Goal: Information Seeking & Learning: Stay updated

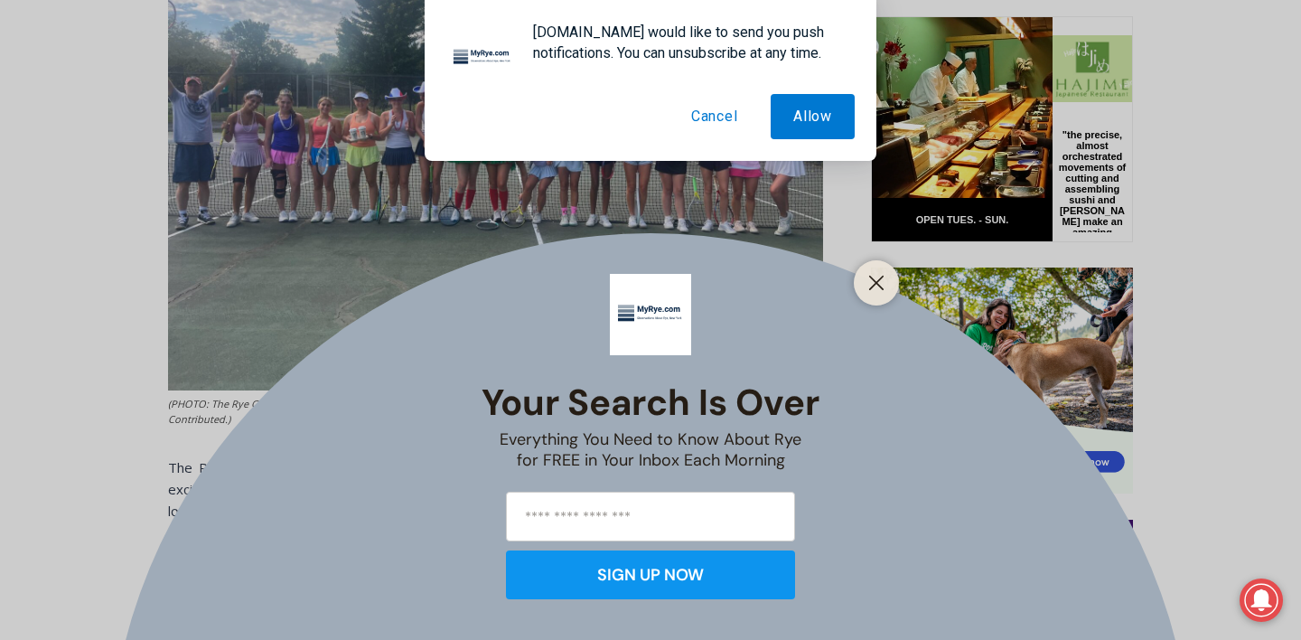
scroll to position [962, 0]
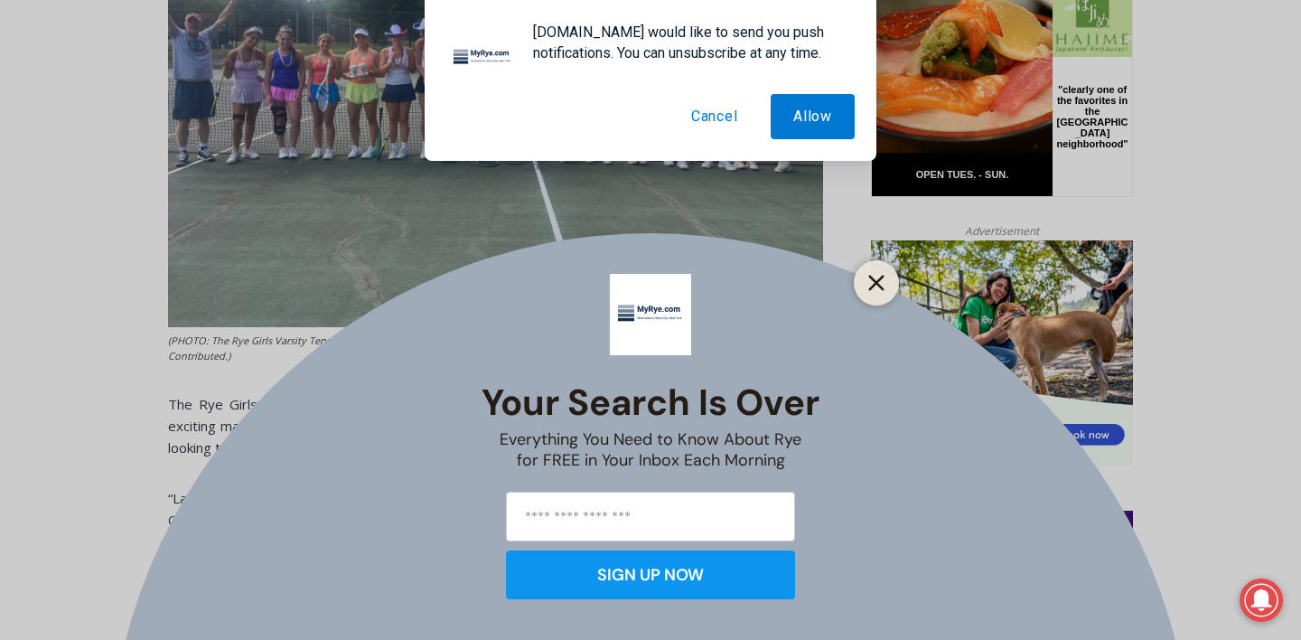
click at [876, 288] on icon "Close" at bounding box center [876, 283] width 16 height 16
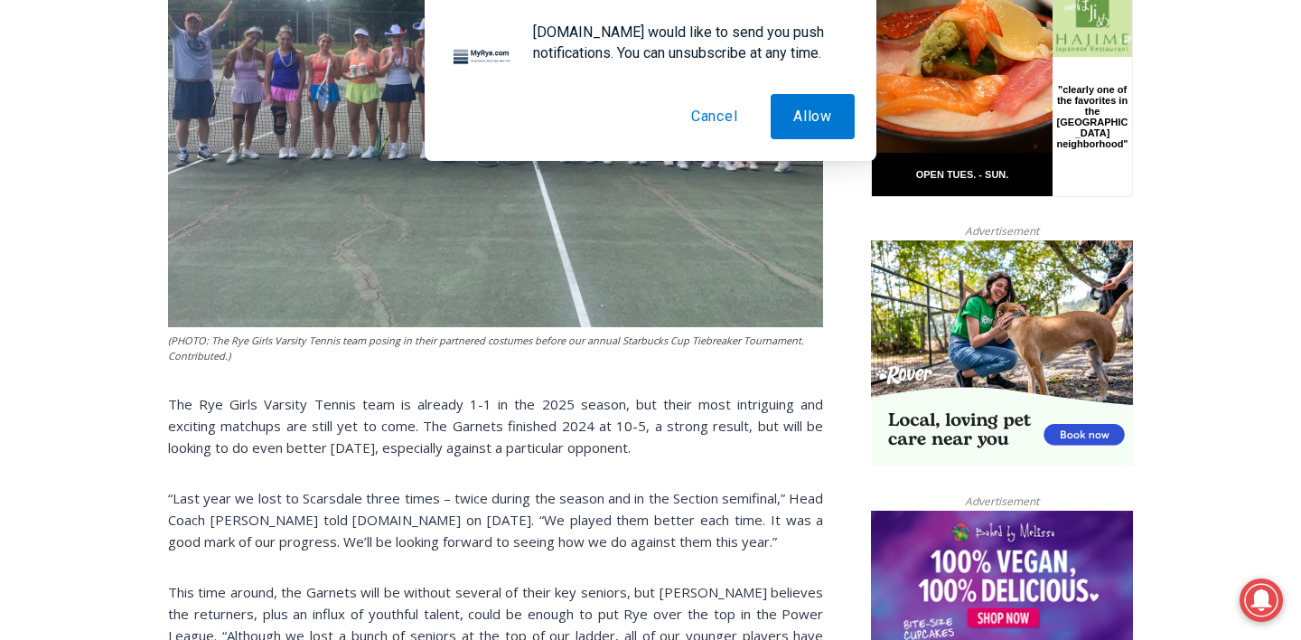
click at [707, 117] on button "Cancel" at bounding box center [715, 116] width 92 height 45
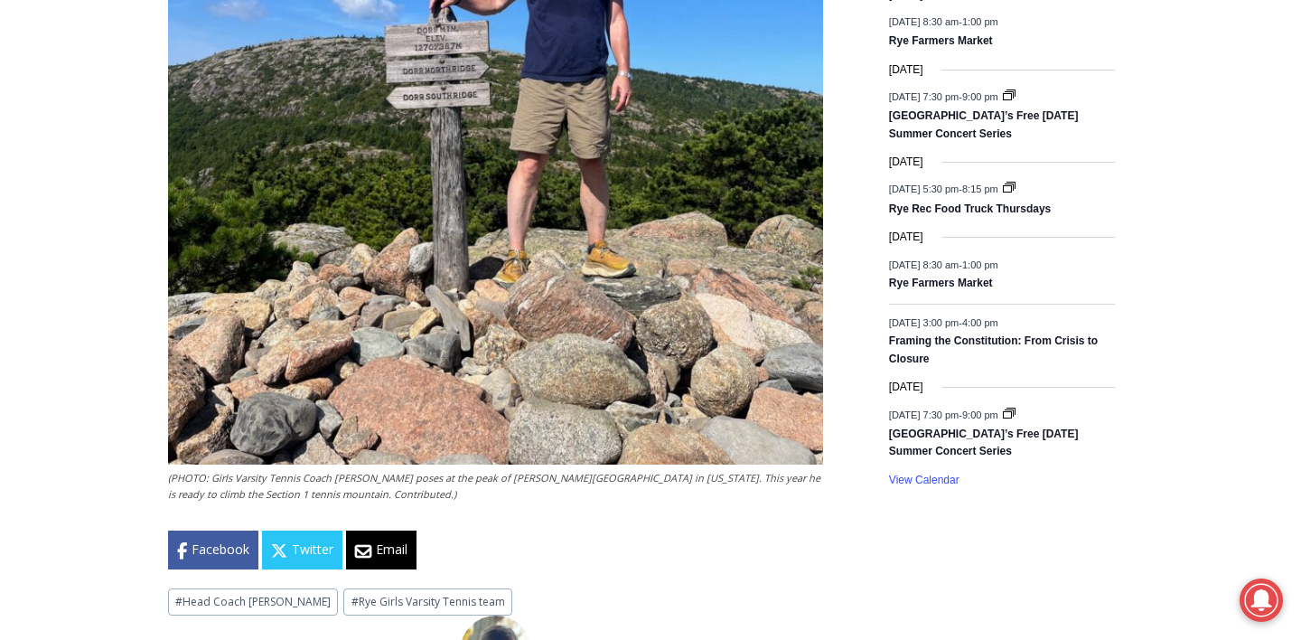
scroll to position [3342, 0]
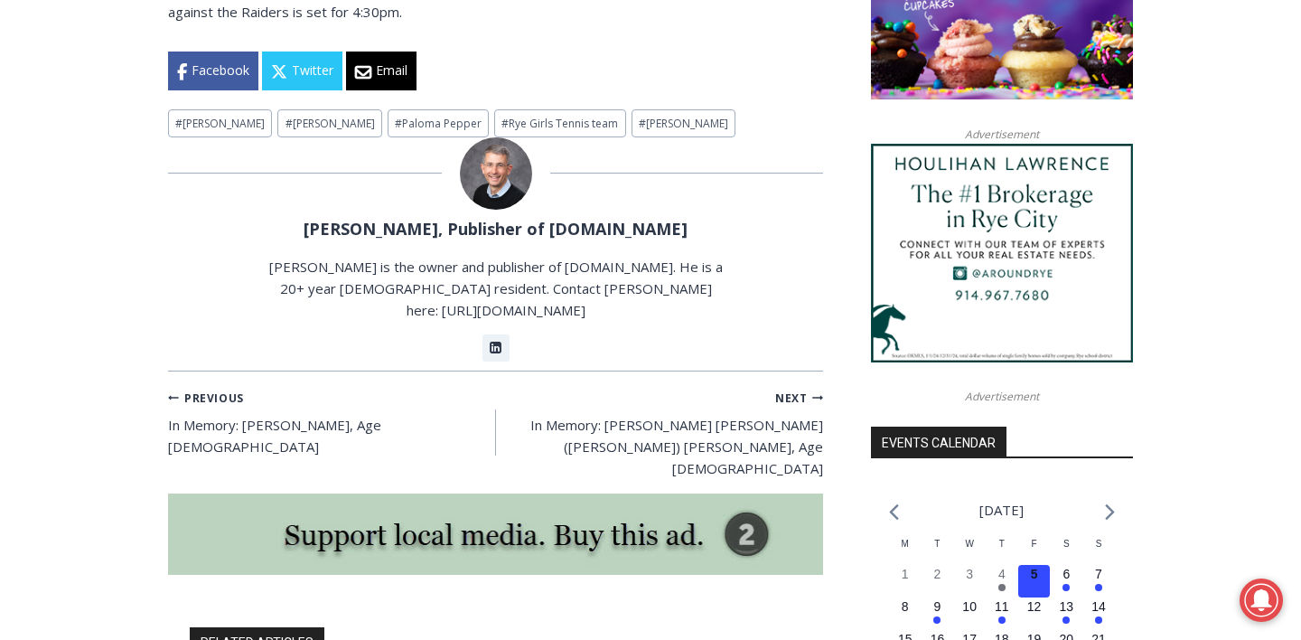
scroll to position [1589, 0]
